Goal: Communication & Community: Answer question/provide support

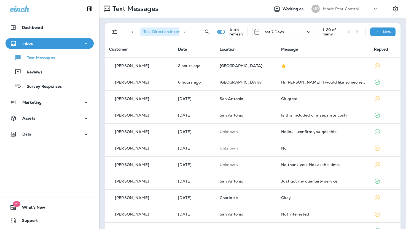
click at [36, 44] on div "Inbox" at bounding box center [49, 43] width 79 height 7
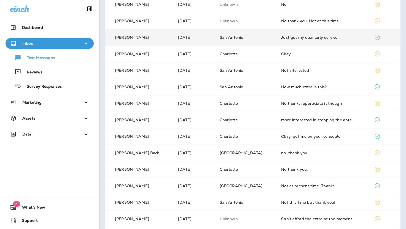
scroll to position [164, 0]
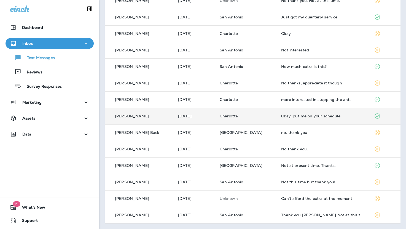
click at [283, 116] on div "Okay, put me on your schedule." at bounding box center [323, 116] width 84 height 4
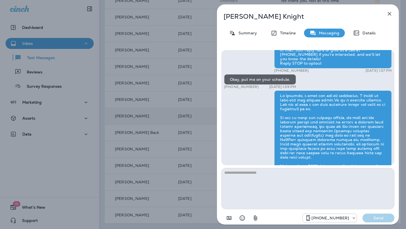
scroll to position [0, 0]
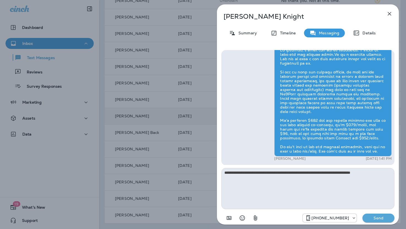
type textarea "**********"
click at [375, 218] on p "Send" at bounding box center [377, 218] width 23 height 5
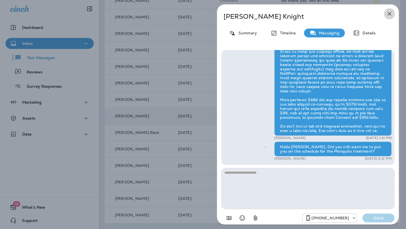
click at [389, 12] on icon "button" at bounding box center [389, 13] width 7 height 7
